Goal: Task Accomplishment & Management: Manage account settings

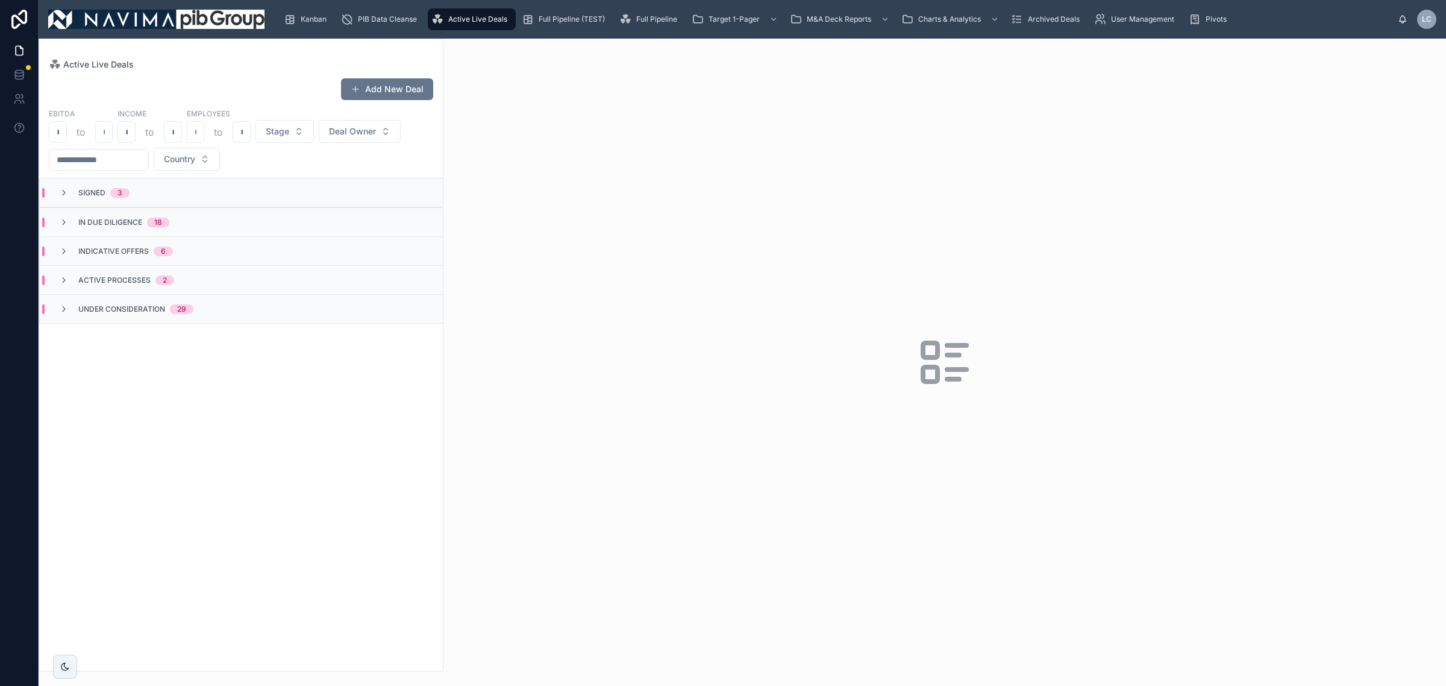
click at [172, 238] on div "Indicative Offers 6" at bounding box center [241, 250] width 403 height 29
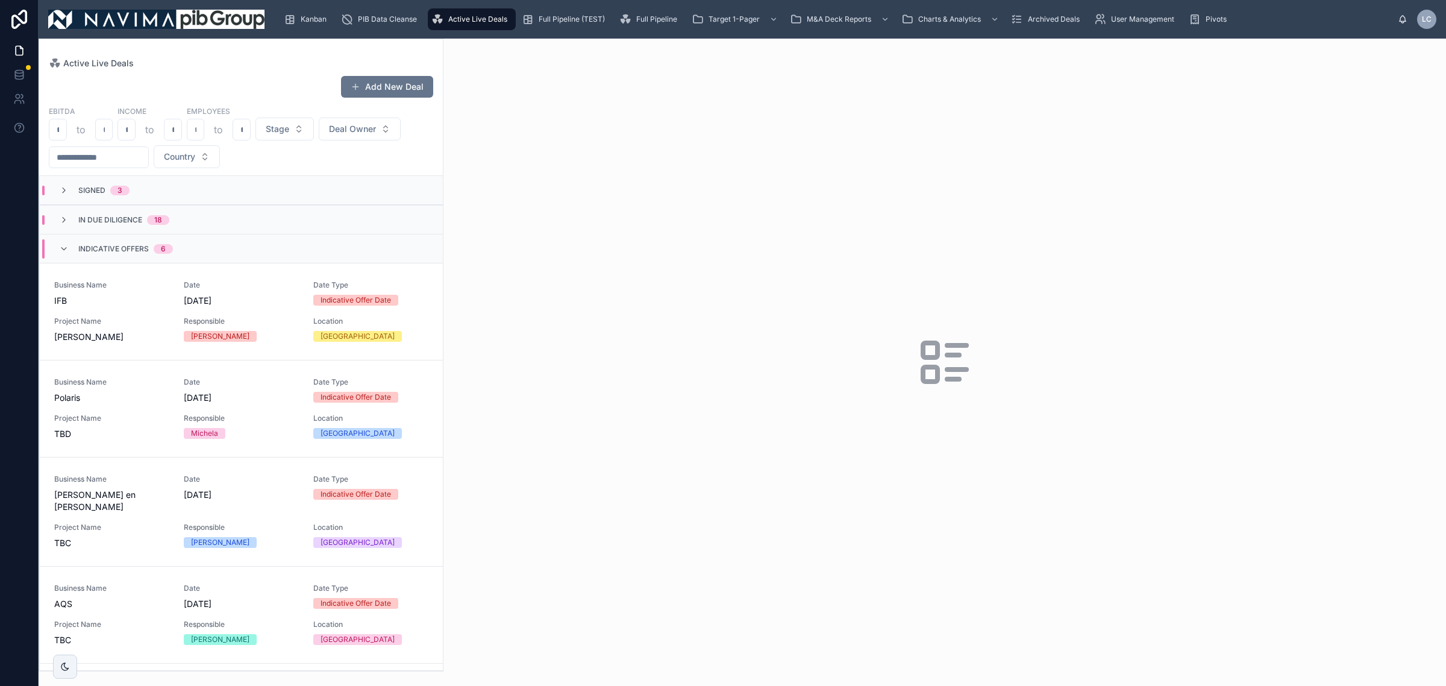
click at [157, 225] on div "In Due Diligence 18" at bounding box center [241, 219] width 403 height 29
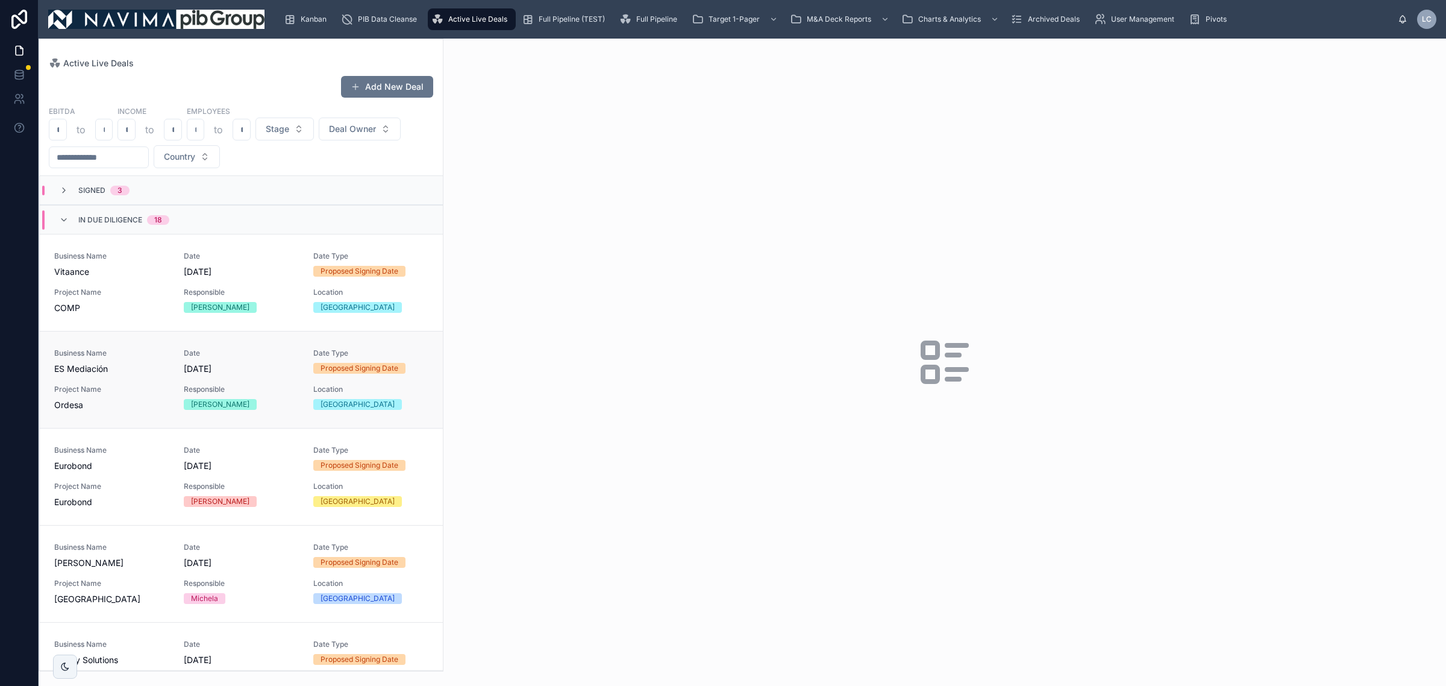
click at [194, 394] on span "Responsible" at bounding box center [241, 390] width 115 height 10
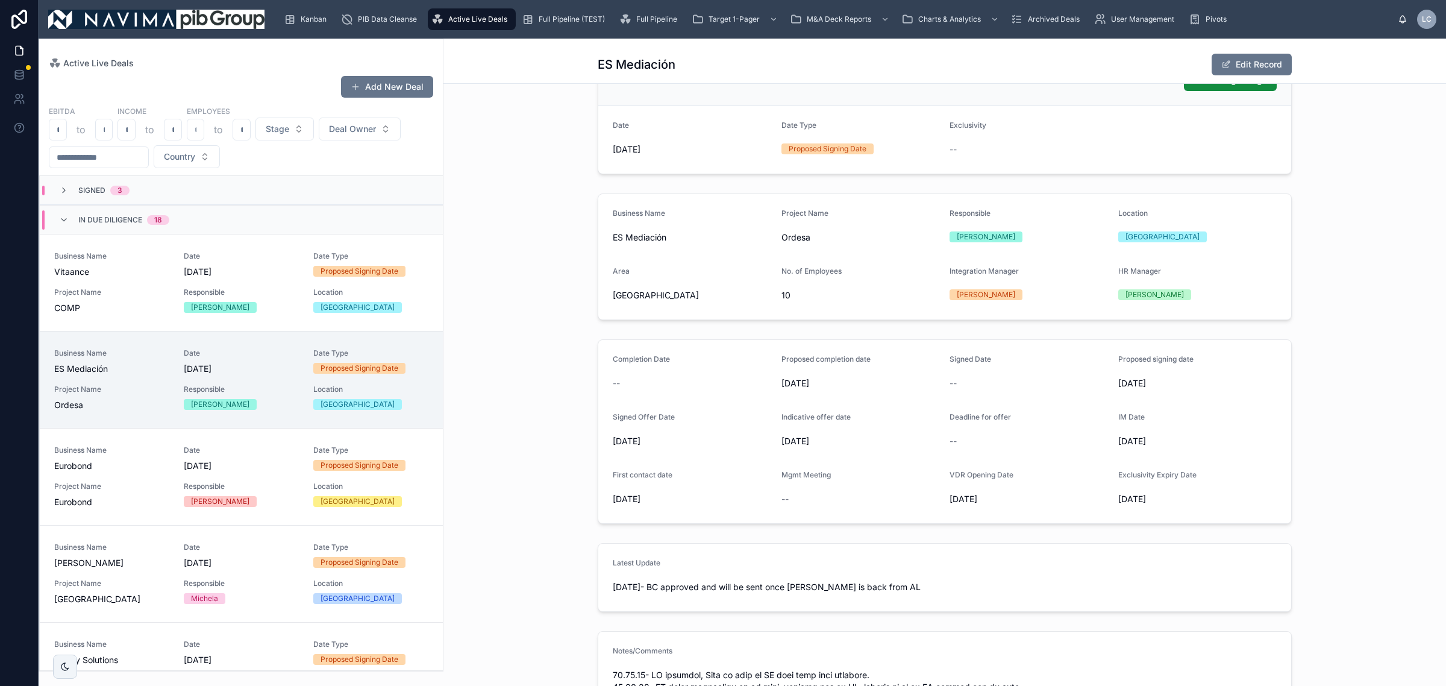
scroll to position [75, 0]
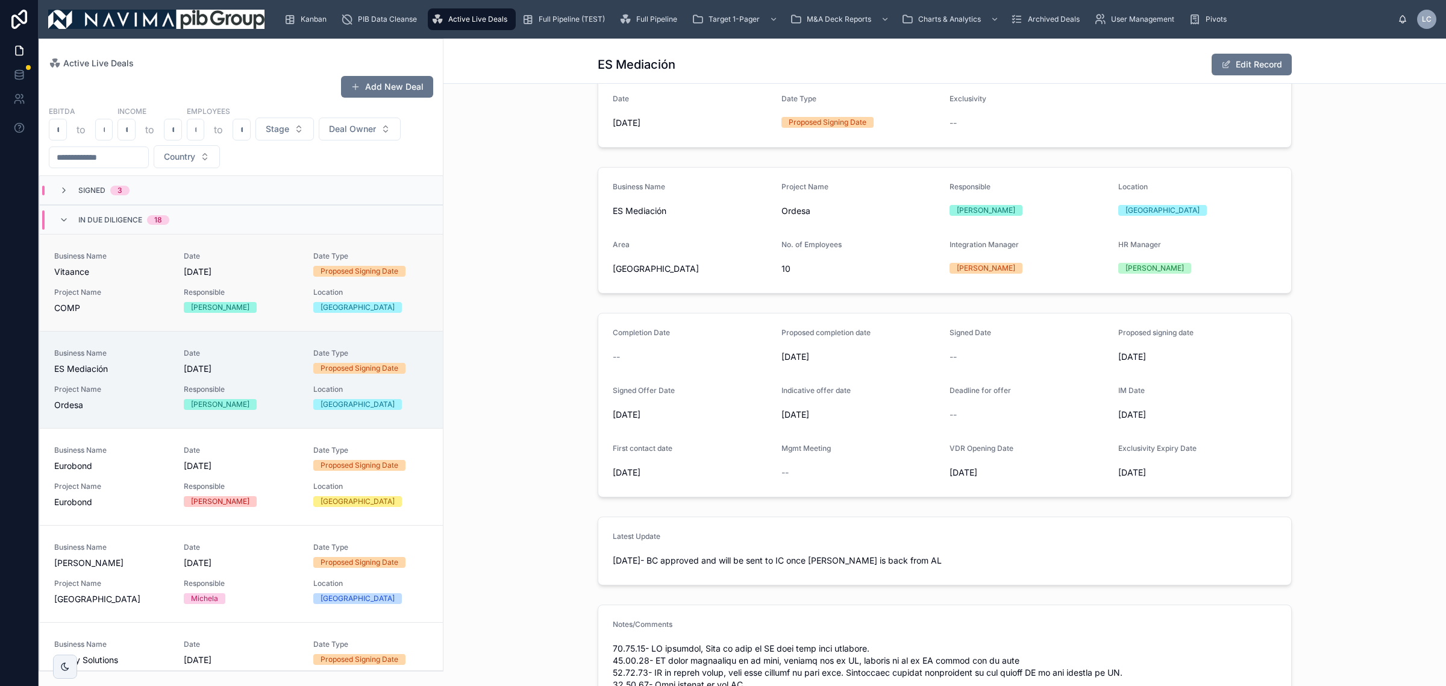
click at [223, 300] on div "Responsible Francisco" at bounding box center [241, 299] width 115 height 25
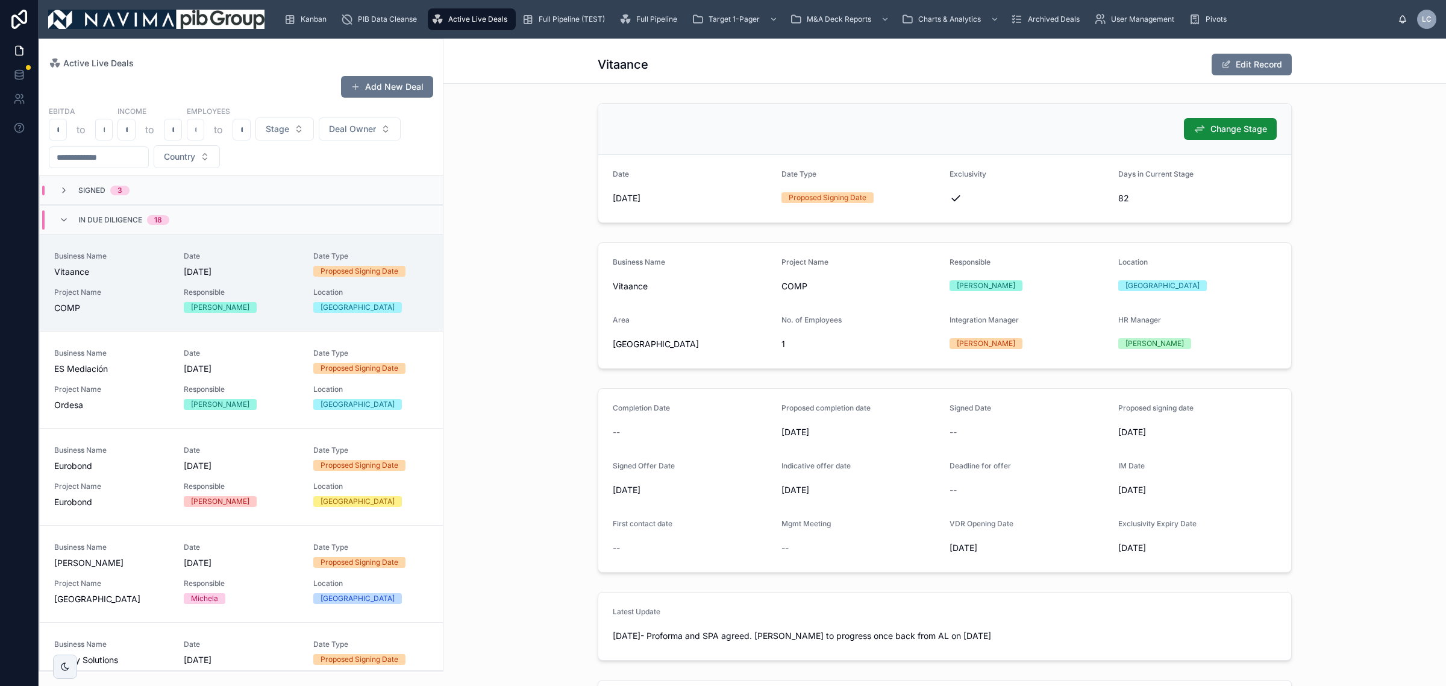
click at [273, 225] on div "In Due Diligence 18" at bounding box center [241, 219] width 403 height 29
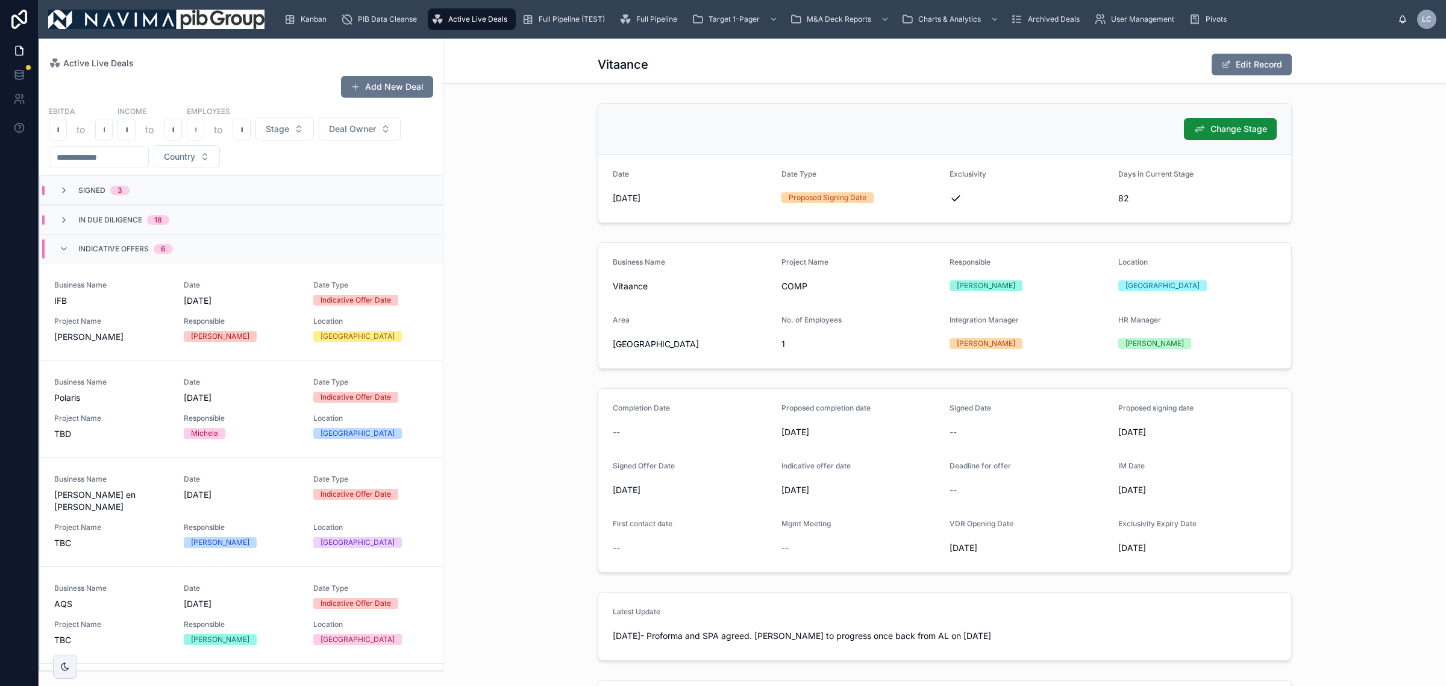
click at [239, 242] on div "Indicative Offers 6" at bounding box center [241, 248] width 403 height 29
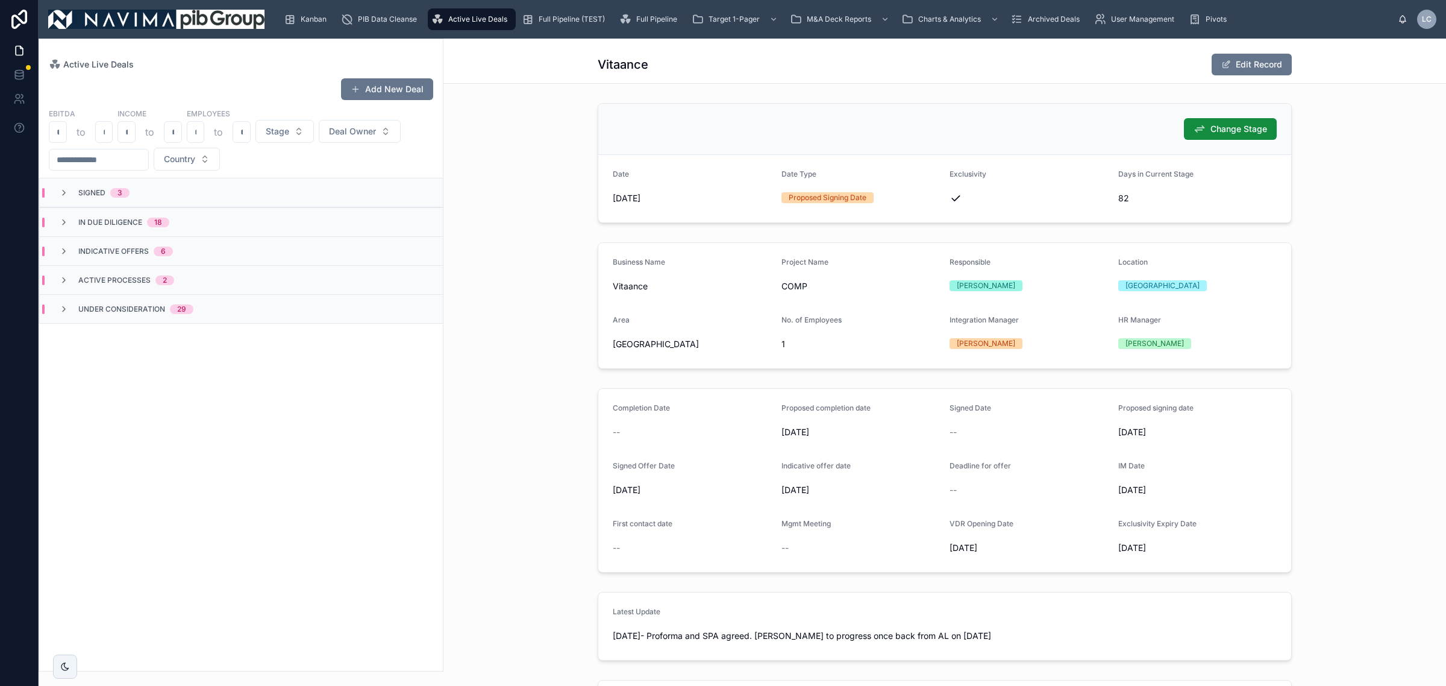
click at [168, 227] on div "In Due Diligence 18" at bounding box center [241, 221] width 403 height 29
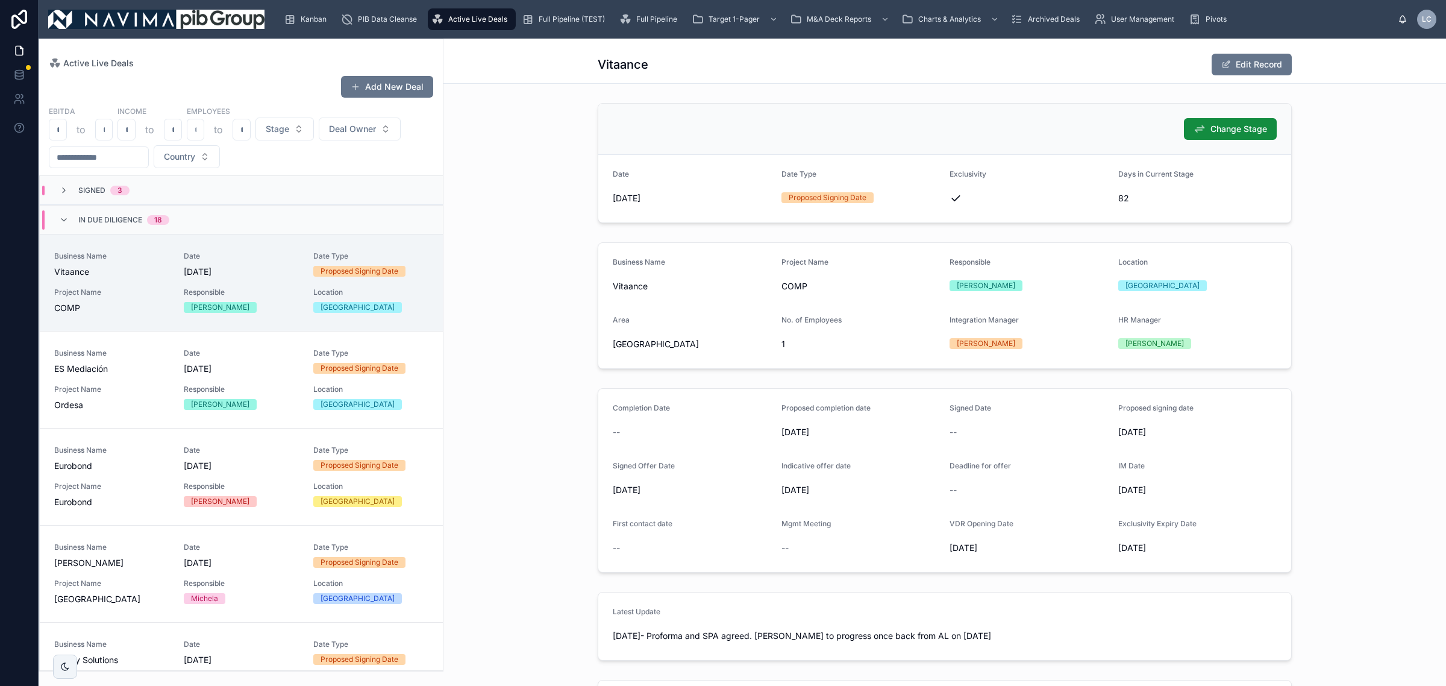
click at [140, 179] on div "Signed 3" at bounding box center [241, 190] width 403 height 29
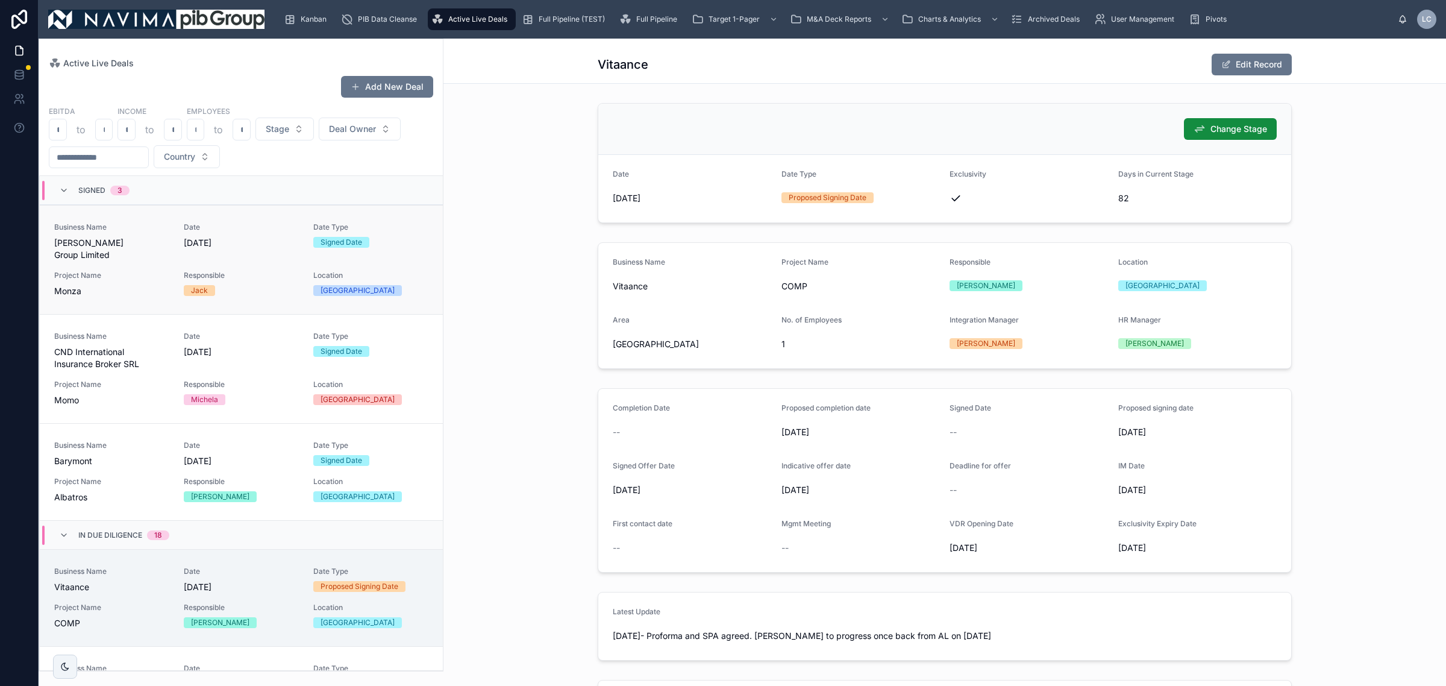
click at [206, 271] on span "Responsible" at bounding box center [241, 276] width 115 height 10
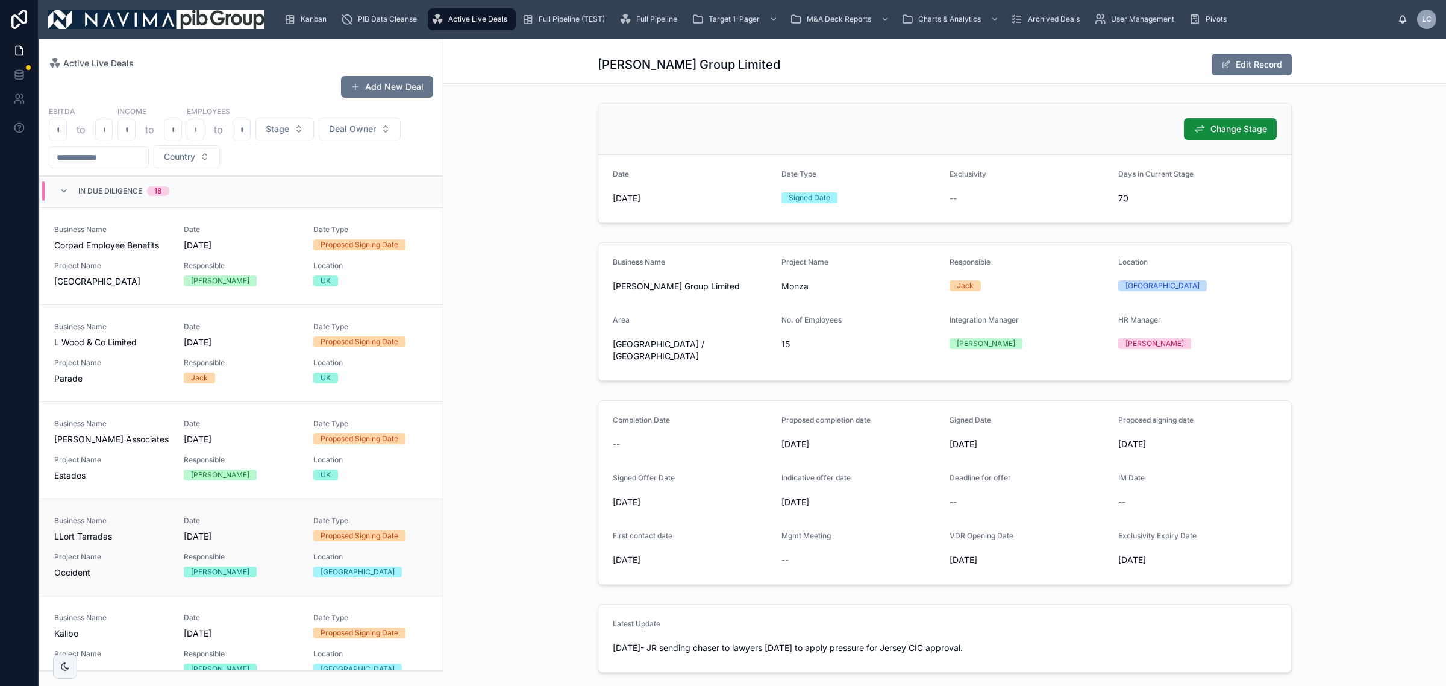
scroll to position [829, 0]
click at [230, 456] on div "Responsible [PERSON_NAME]" at bounding box center [241, 465] width 115 height 25
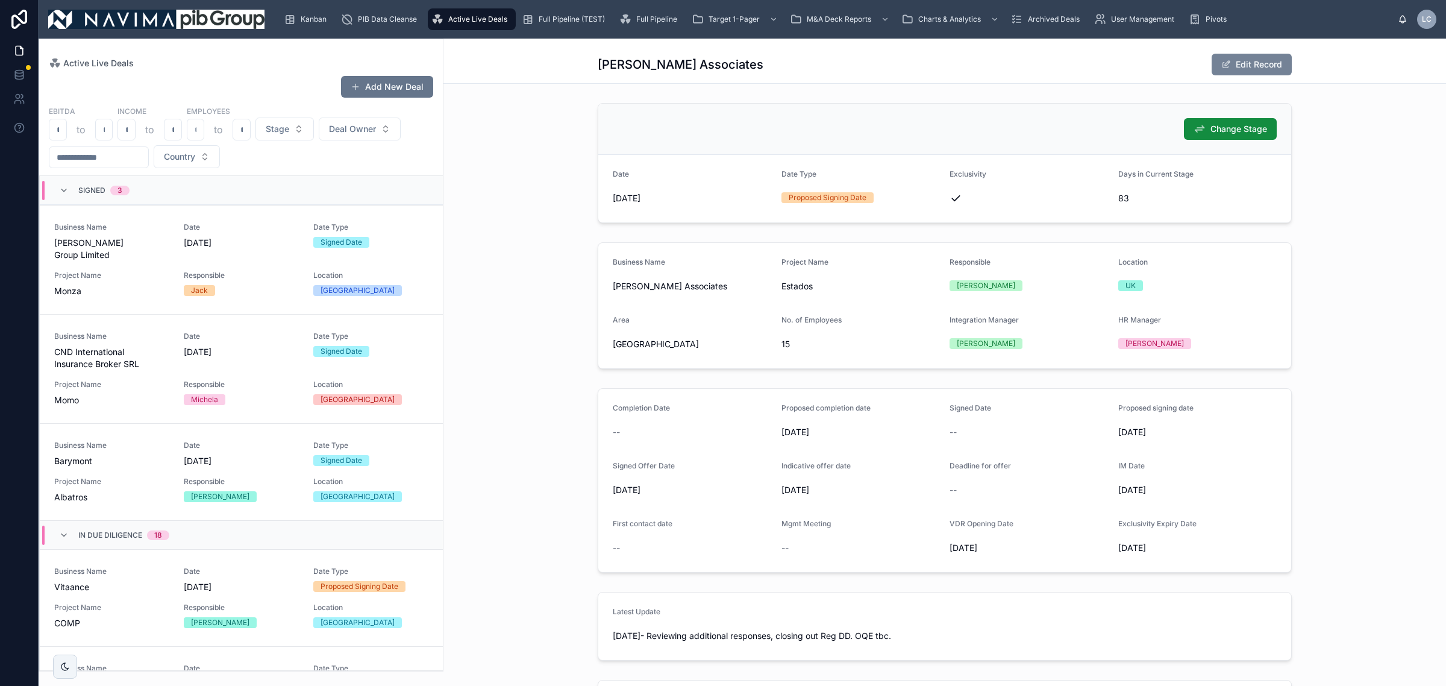
click at [1273, 61] on button "Edit Record" at bounding box center [1252, 65] width 80 height 22
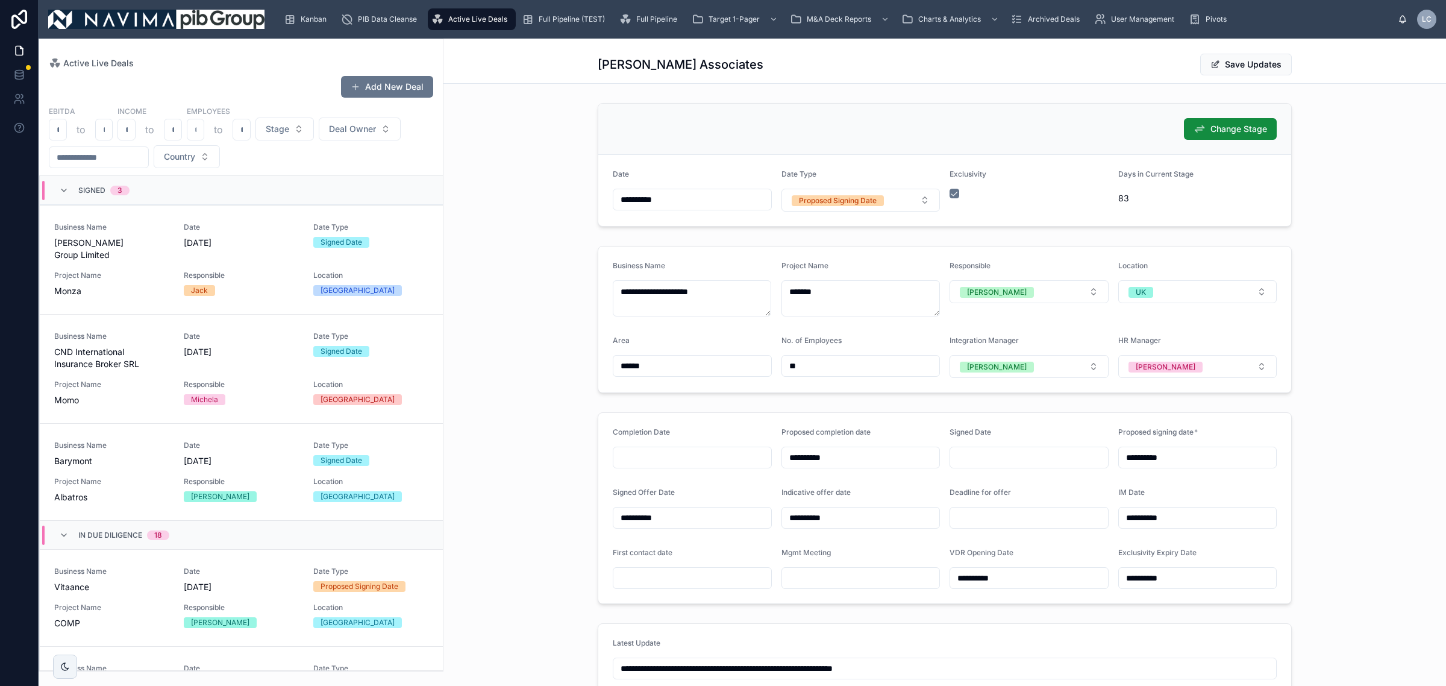
click at [854, 452] on input "**********" at bounding box center [861, 457] width 158 height 17
click at [921, 489] on button at bounding box center [920, 489] width 22 height 22
click at [788, 563] on button "1" at bounding box center [790, 559] width 22 height 22
type input "**********"
click at [1396, 441] on div "**********" at bounding box center [945, 507] width 1003 height 201
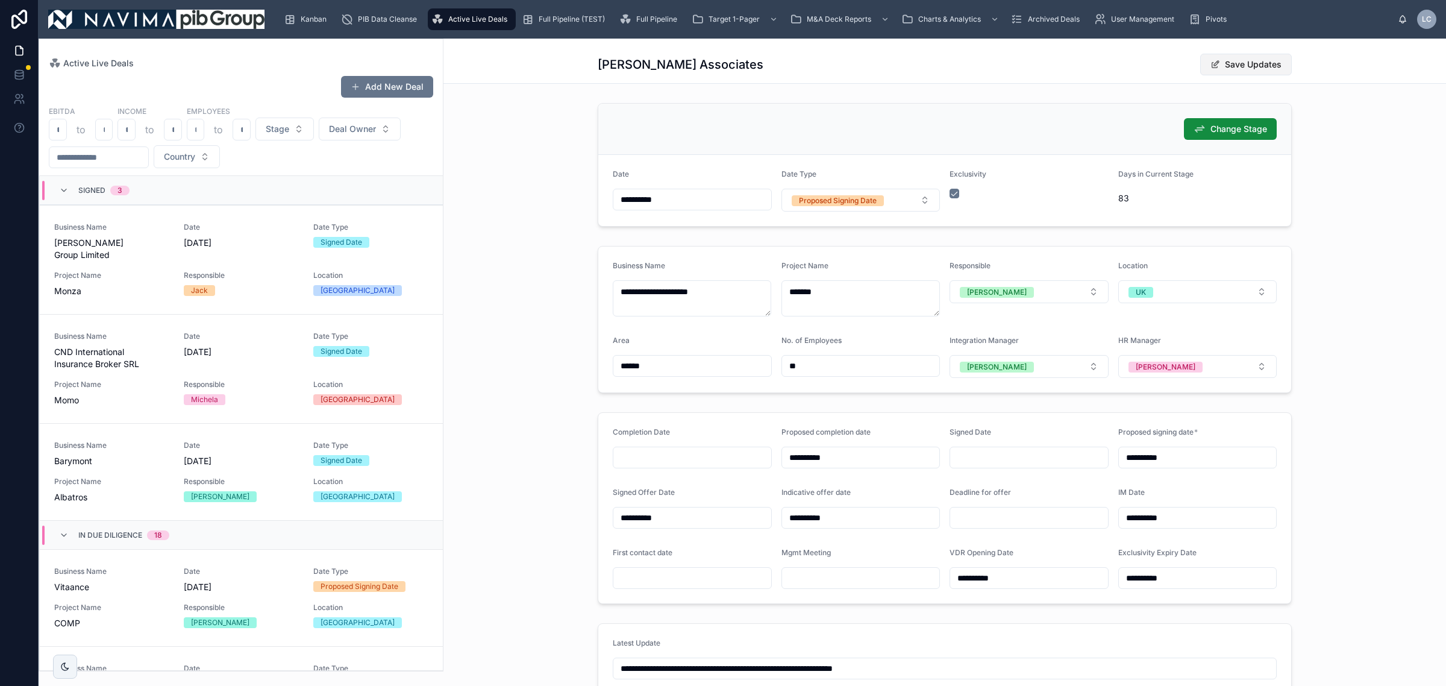
click at [1254, 66] on button "Save Updates" at bounding box center [1247, 65] width 92 height 22
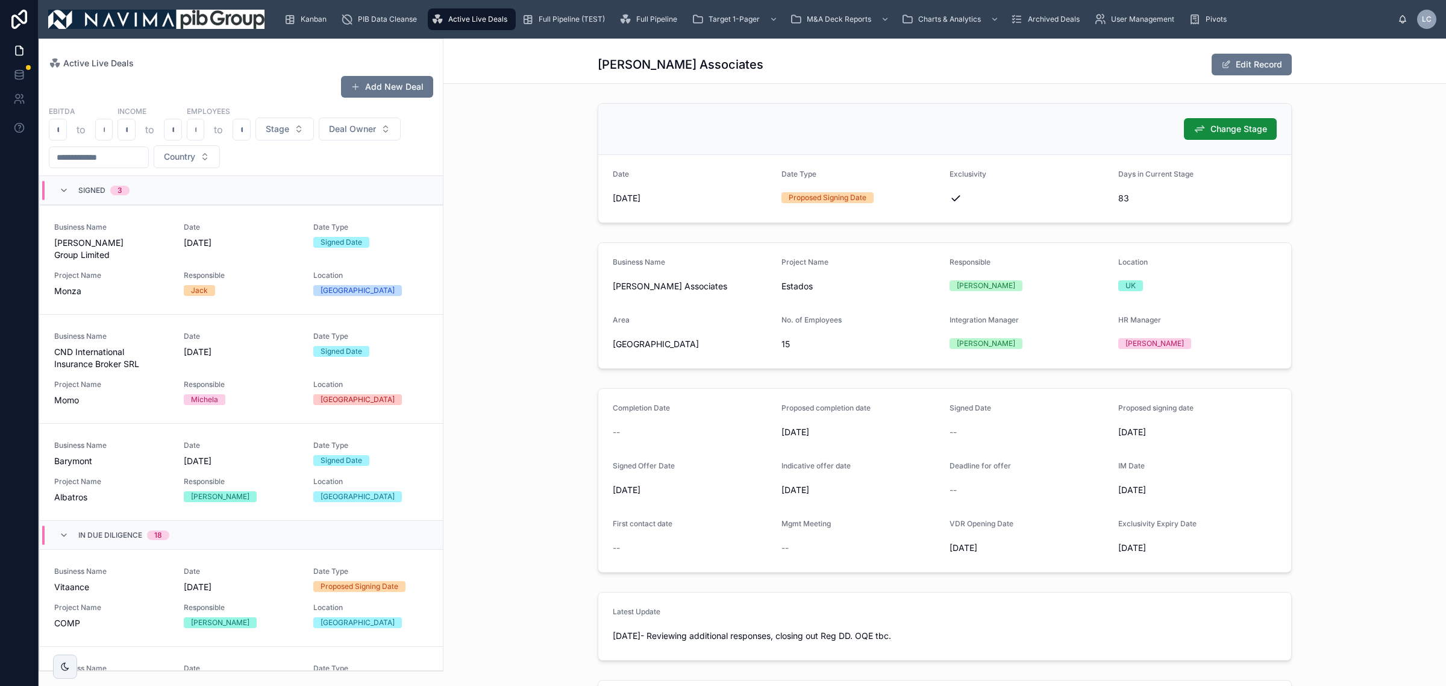
click at [124, 187] on span "3" at bounding box center [119, 191] width 19 height 10
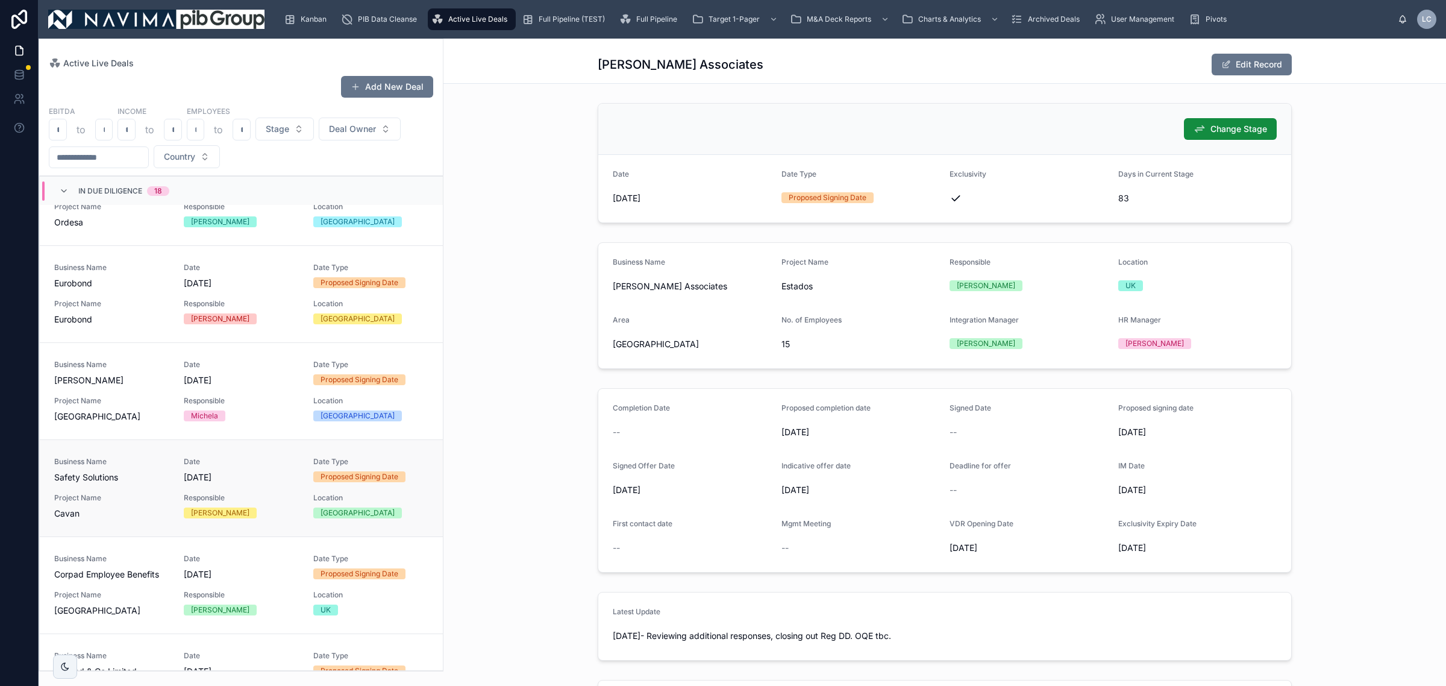
scroll to position [301, 0]
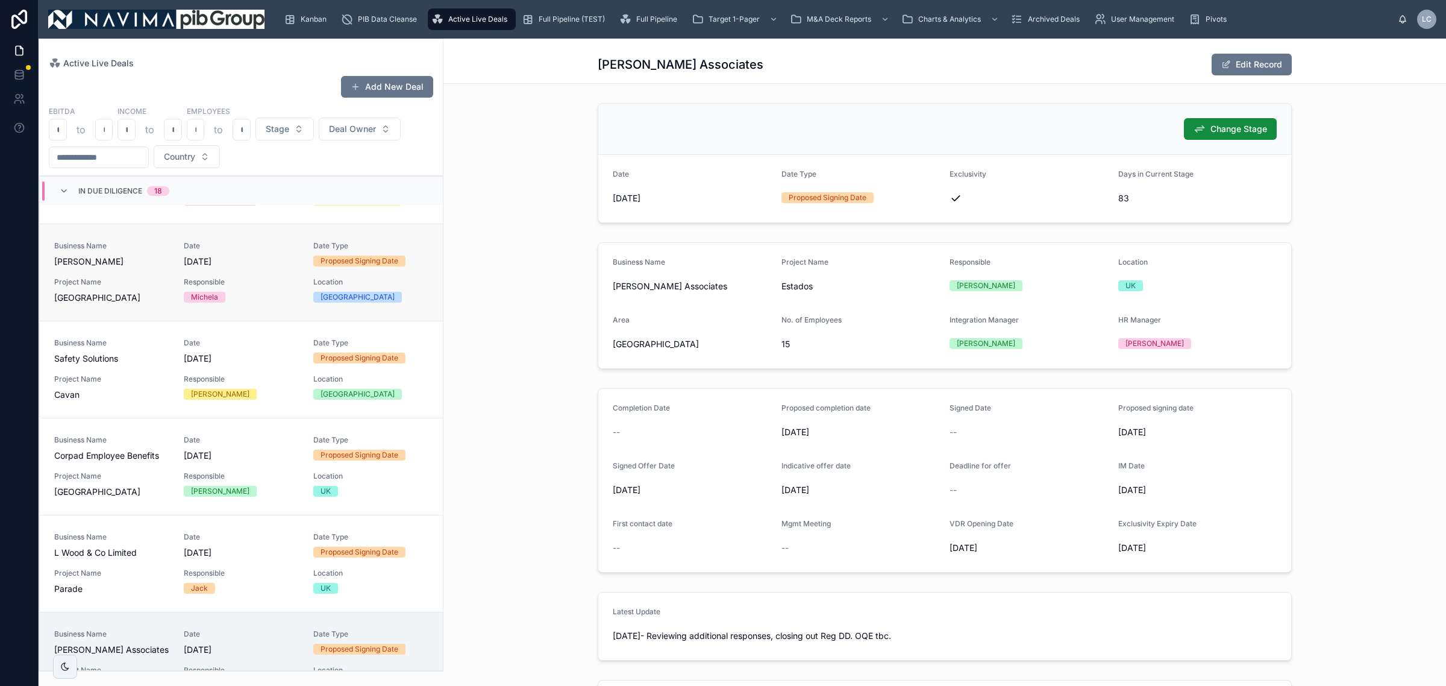
click at [175, 277] on div "Business Name [PERSON_NAME] Date [DATE] Date Type Proposed Signing Date Project…" at bounding box center [241, 272] width 374 height 63
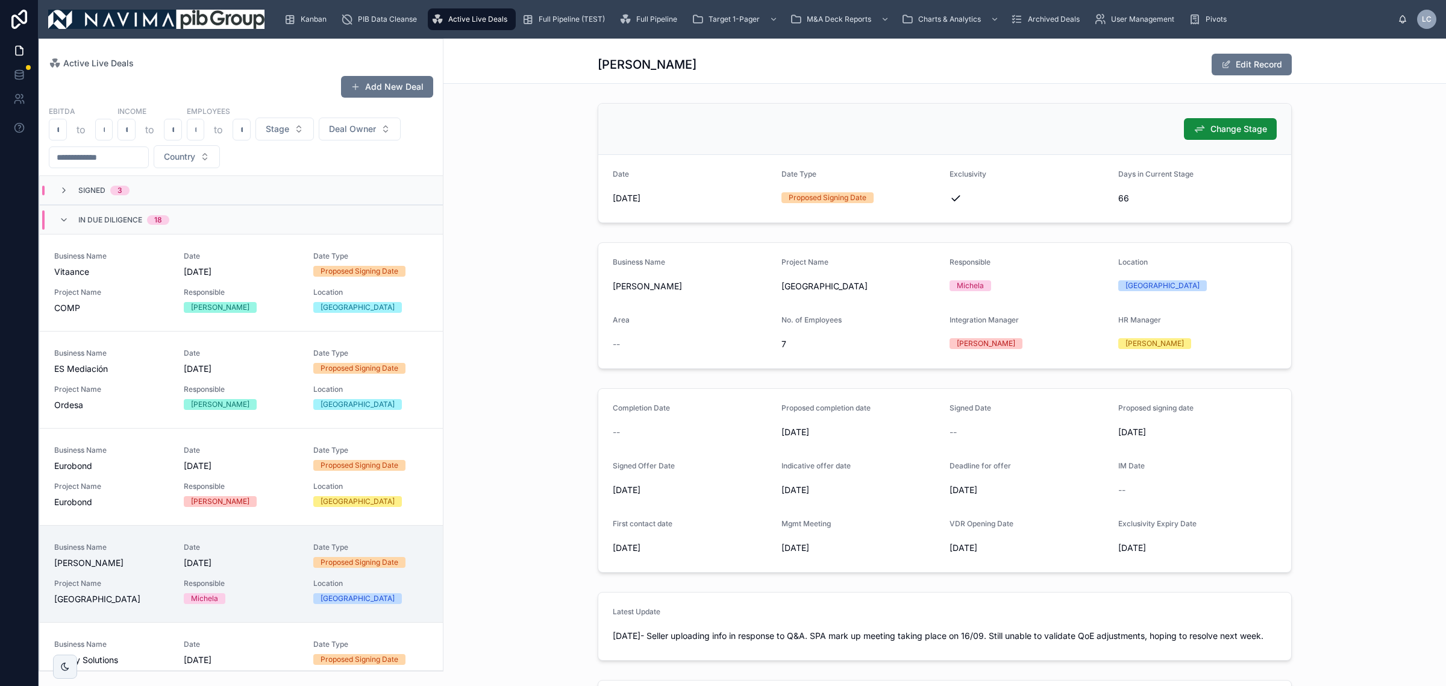
click at [498, 17] on span "Active Live Deals" at bounding box center [477, 19] width 59 height 10
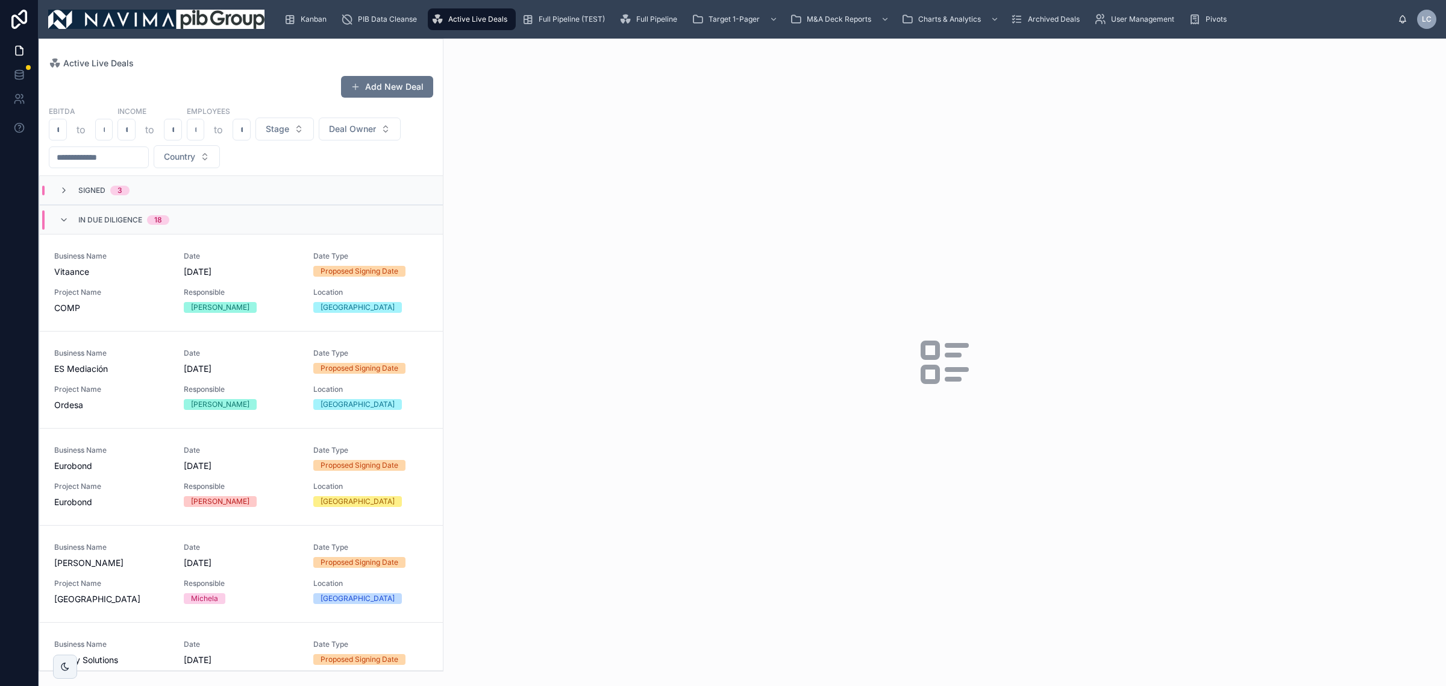
click at [187, 230] on div "In Due Diligence 18" at bounding box center [241, 219] width 403 height 29
